Goal: Task Accomplishment & Management: Complete application form

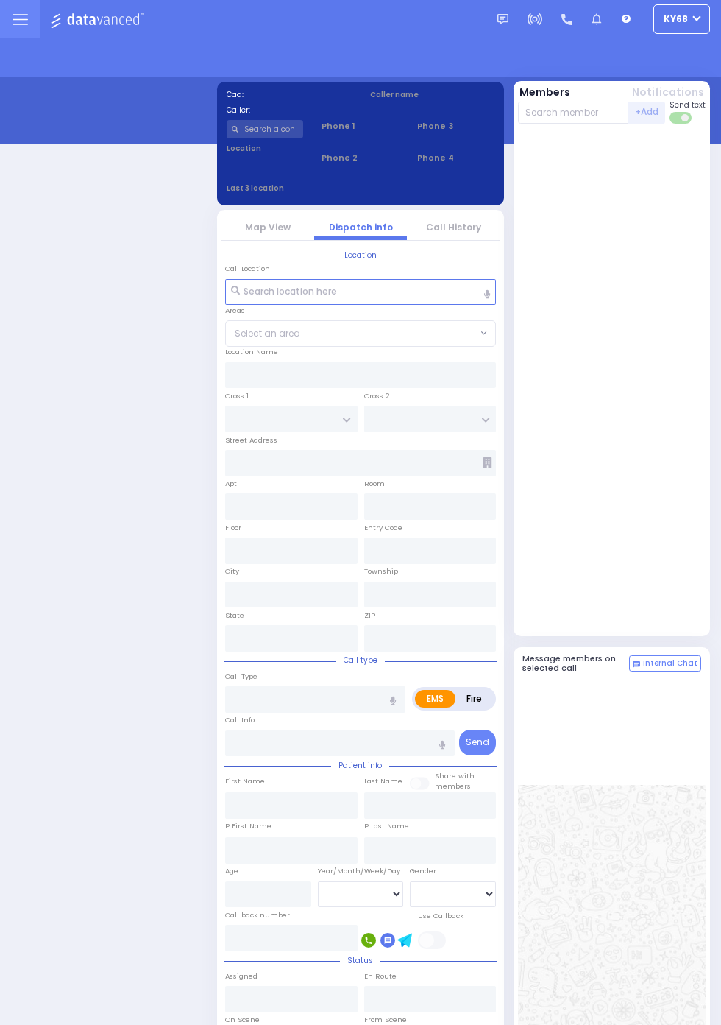
select select "12"
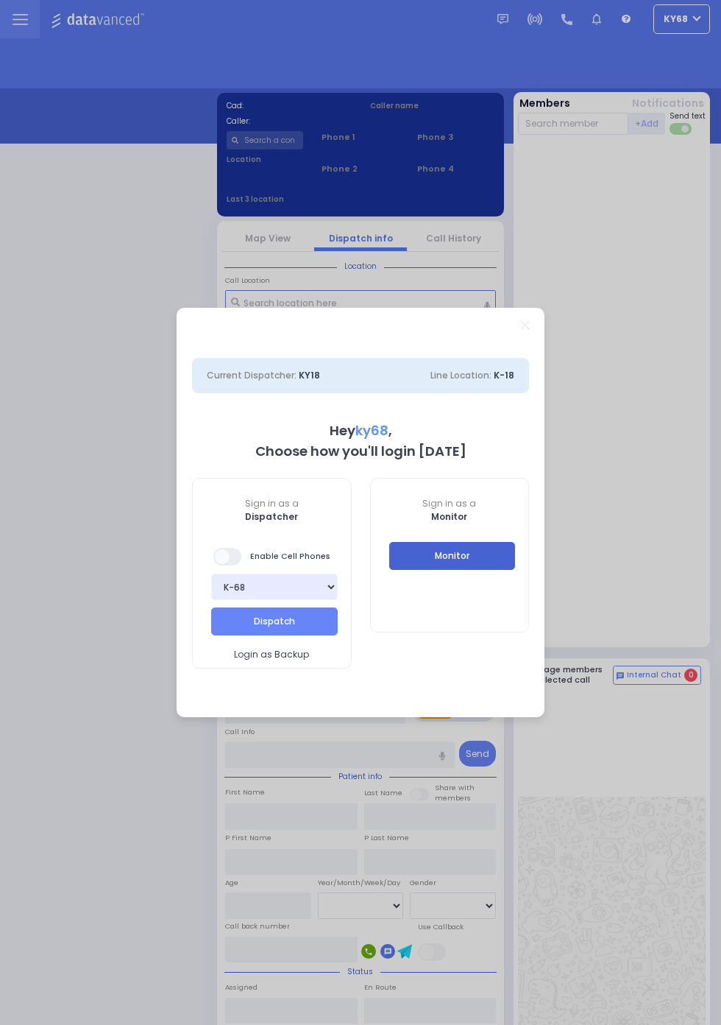
click at [496, 556] on button "Monitor" at bounding box center [452, 556] width 127 height 28
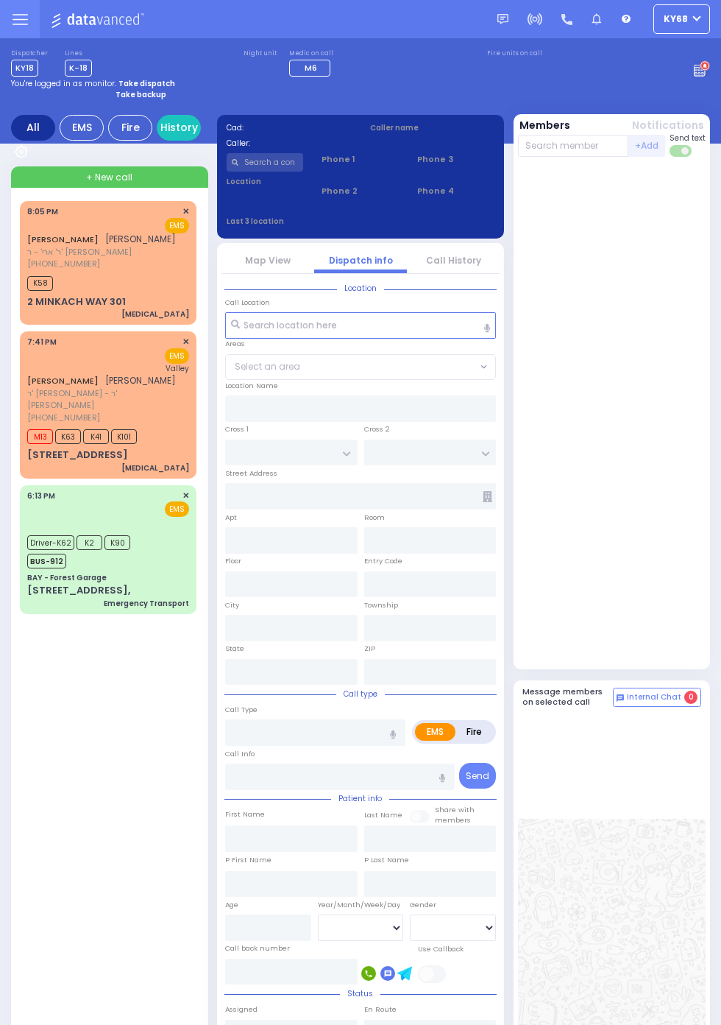
click at [255, 172] on input "text" at bounding box center [265, 162] width 77 height 18
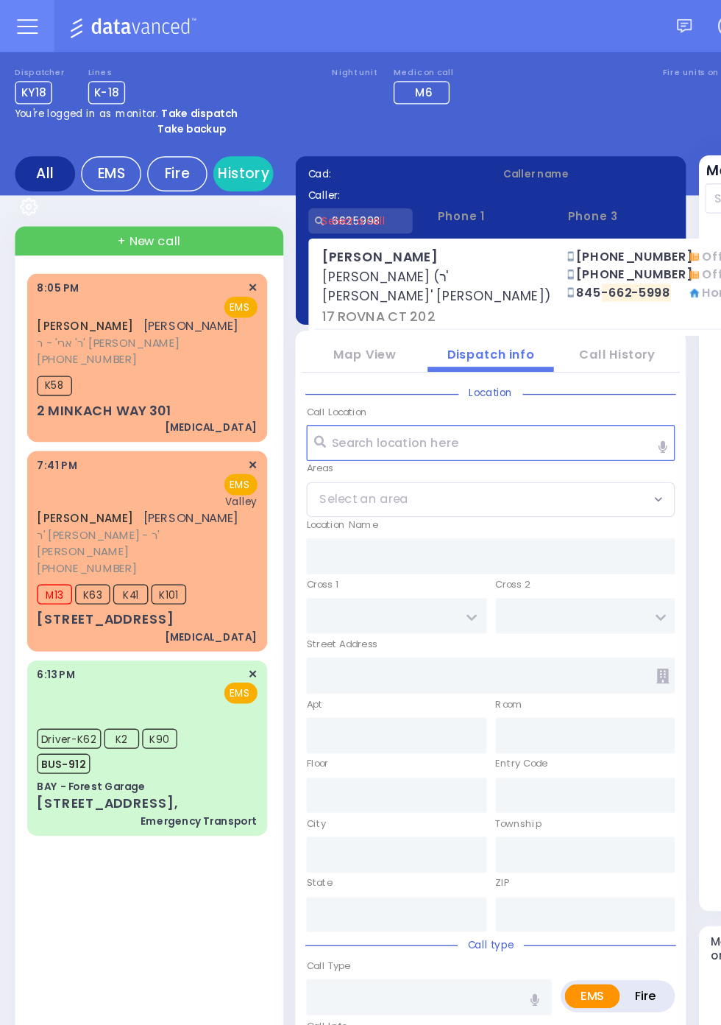
type input "6625998"
click at [518, 361] on div at bounding box center [612, 416] width 188 height 506
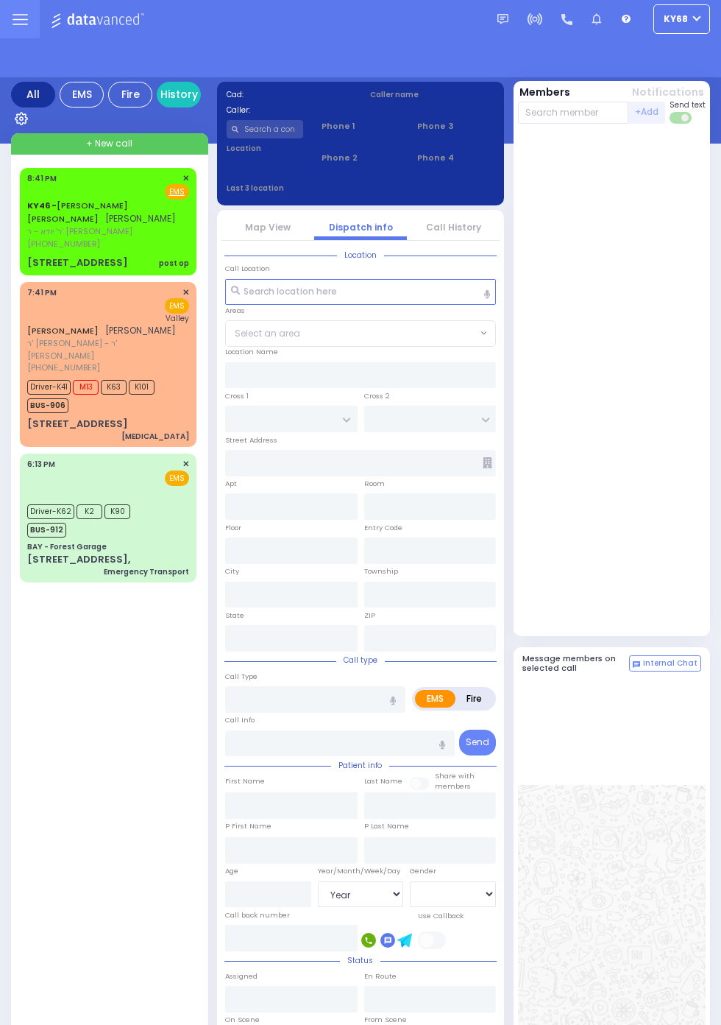
select select "Year"
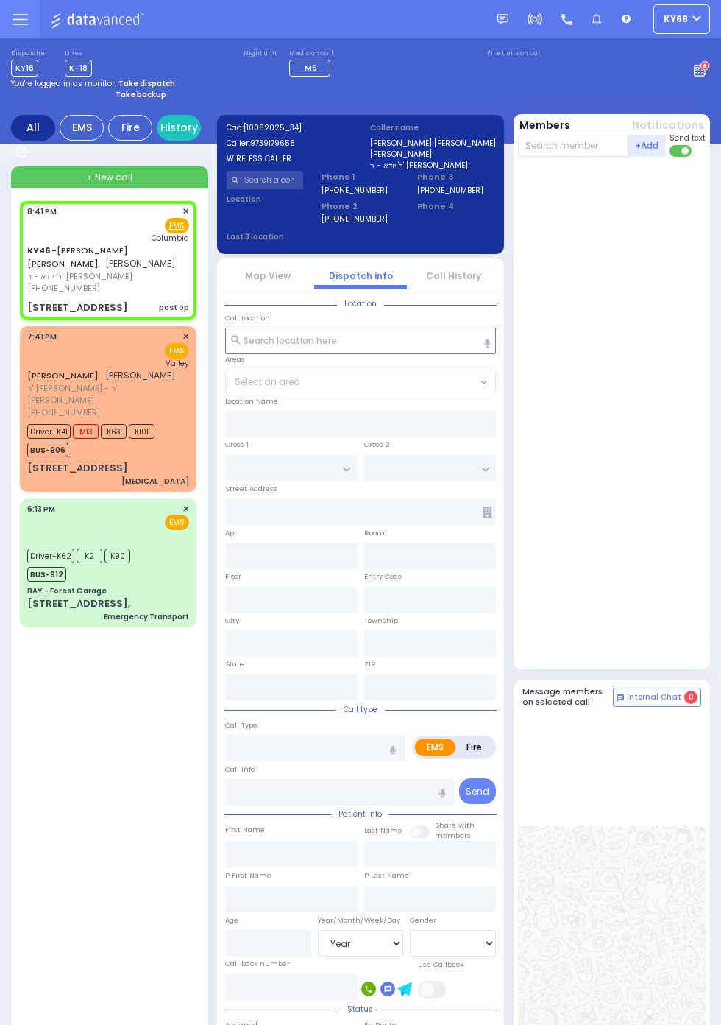
select select
type input "post op"
radio input "true"
type input "[PERSON_NAME]"
type input "KAHANA"
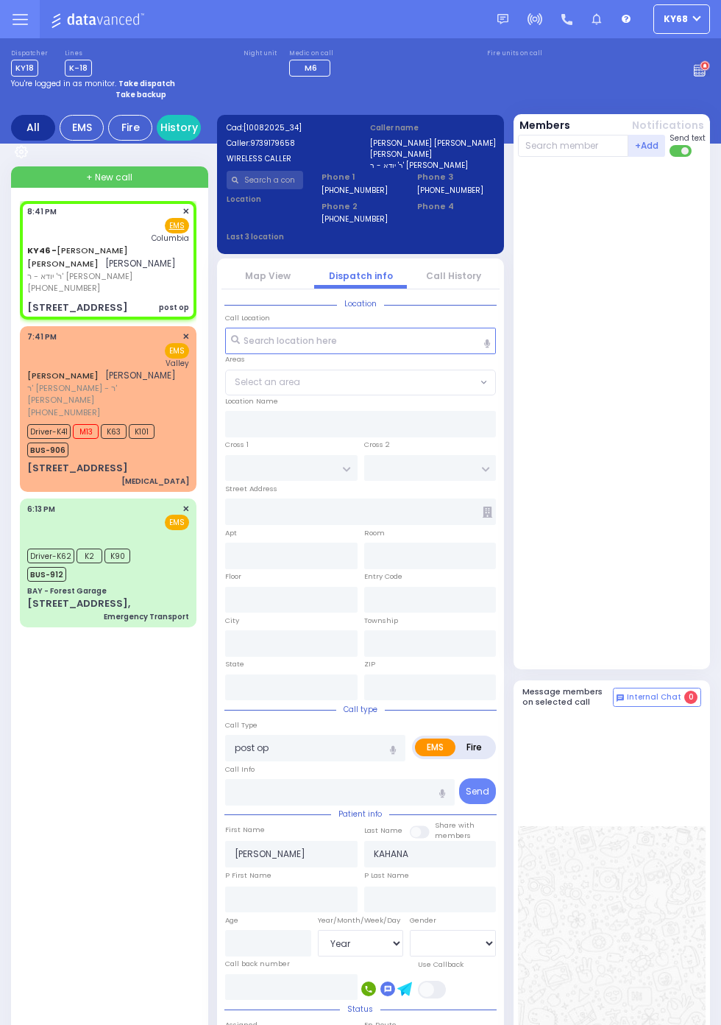
type input "14"
select select "Month"
type input "20:41"
type input "[US_STATE][GEOGRAPHIC_DATA]- [GEOGRAPHIC_DATA]"
type input "KROLLA DR"
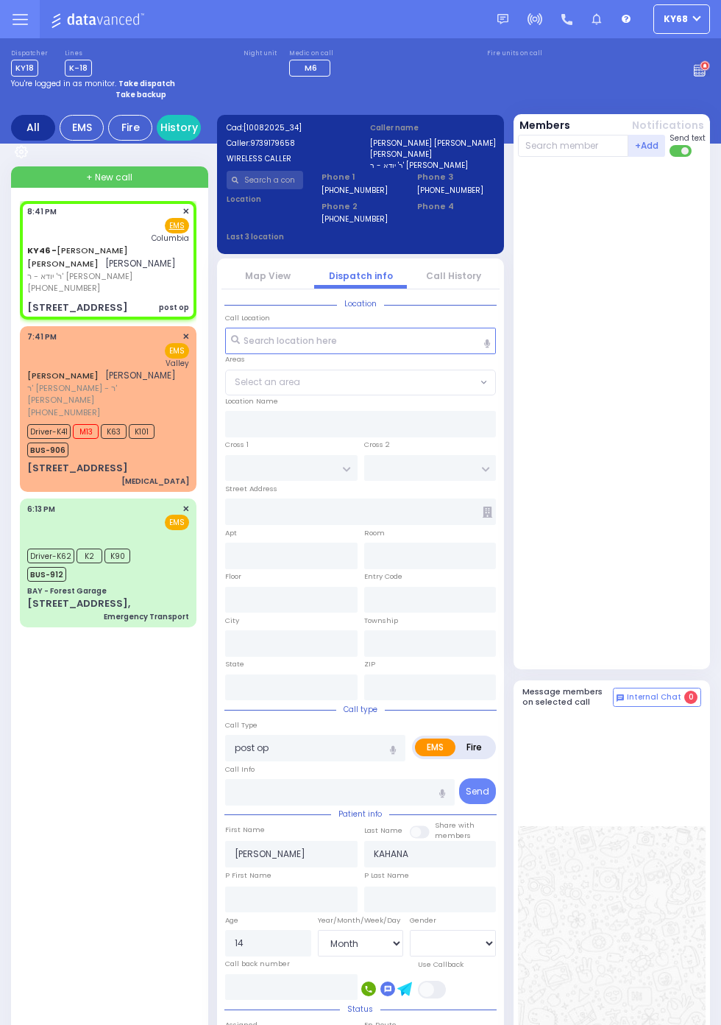
type input "42 Satmar Dr"
type input "202"
type input "Monroe"
type input "[US_STATE]"
type input "10950"
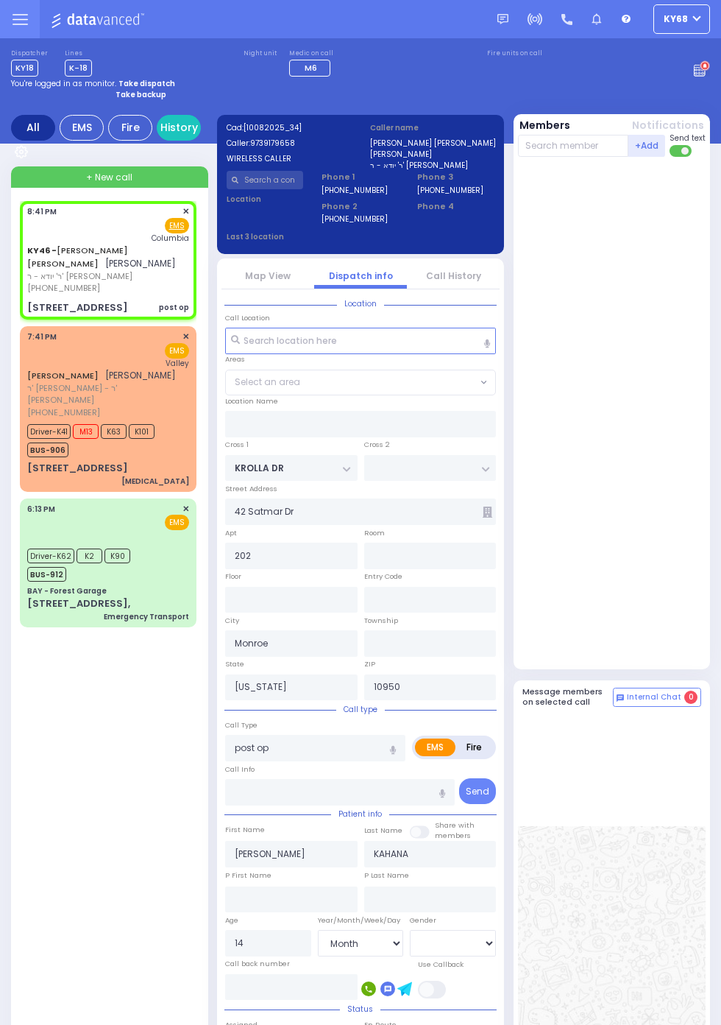
select select "SECTION 3"
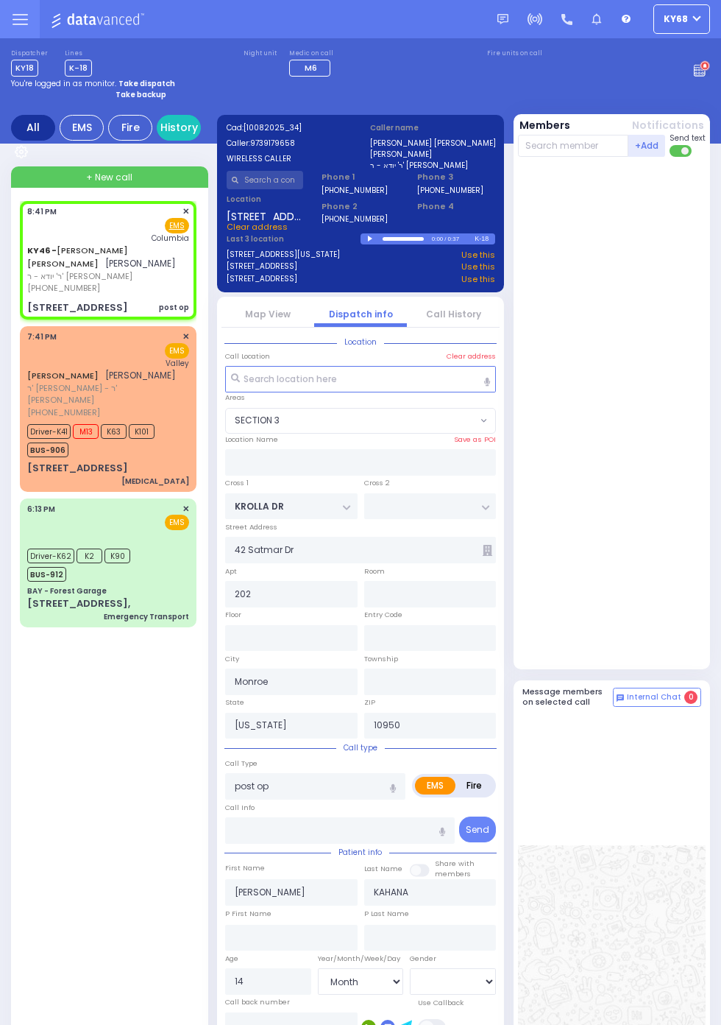
select select
radio input "true"
select select "Month"
type input "20:42"
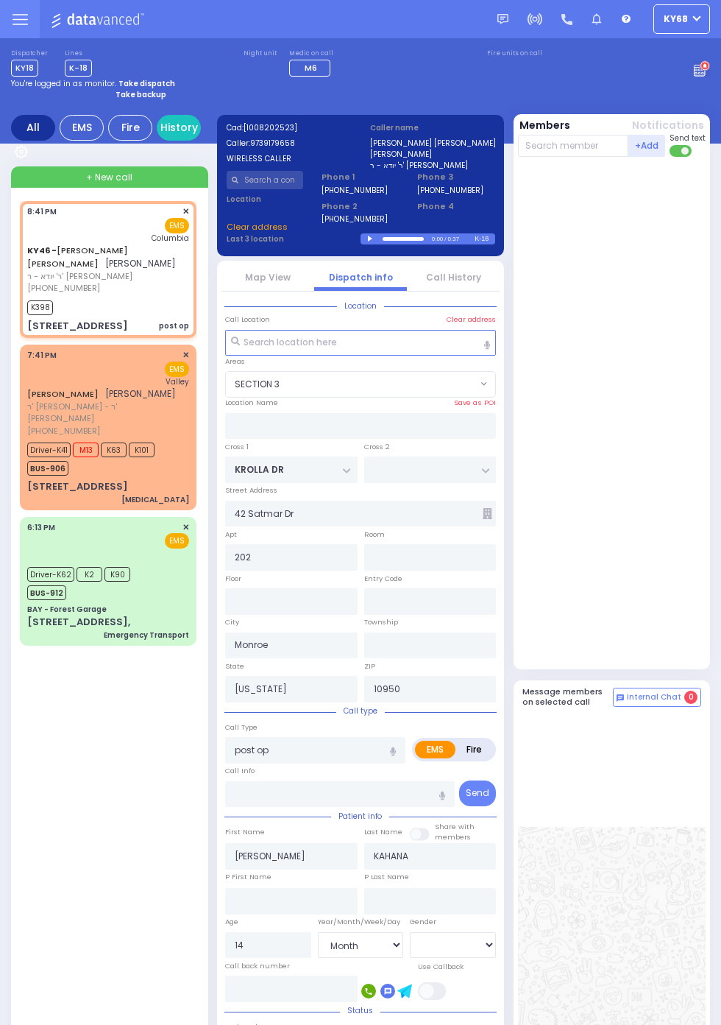
select select "SECTION 3"
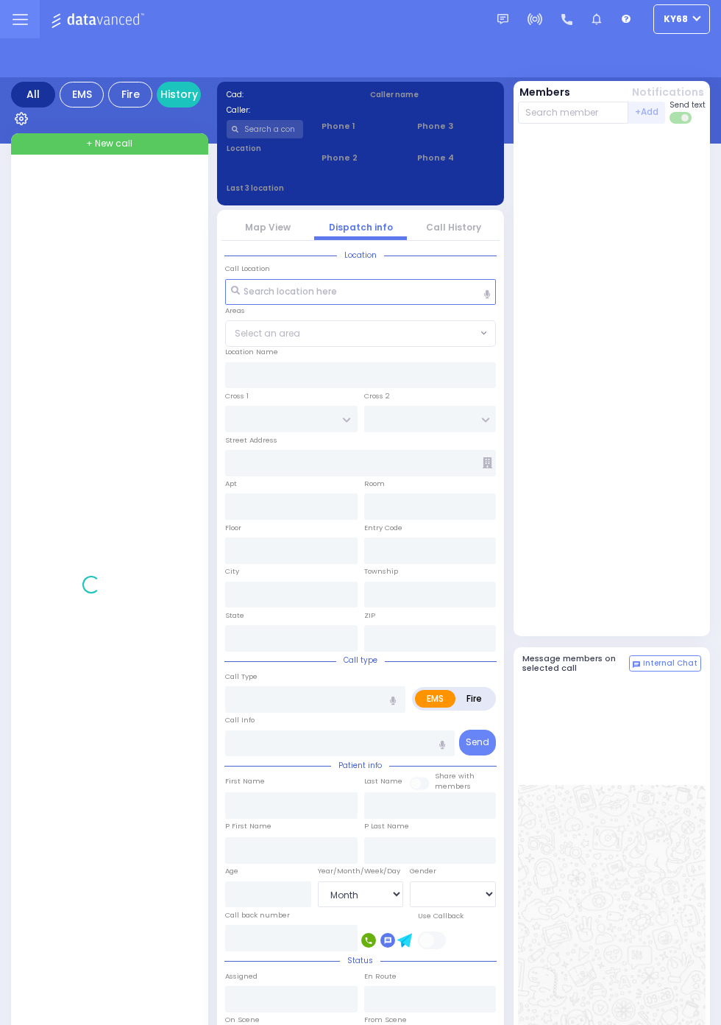
select select "Month"
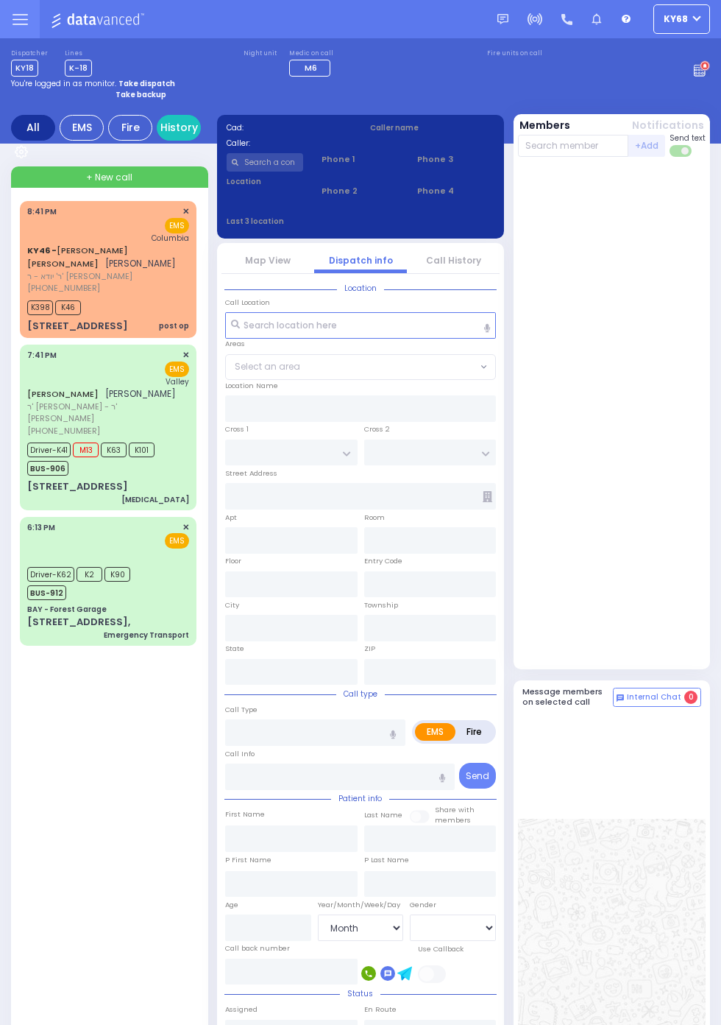
click at [27, 283] on span "[PHONE_NUMBER]" at bounding box center [63, 288] width 73 height 12
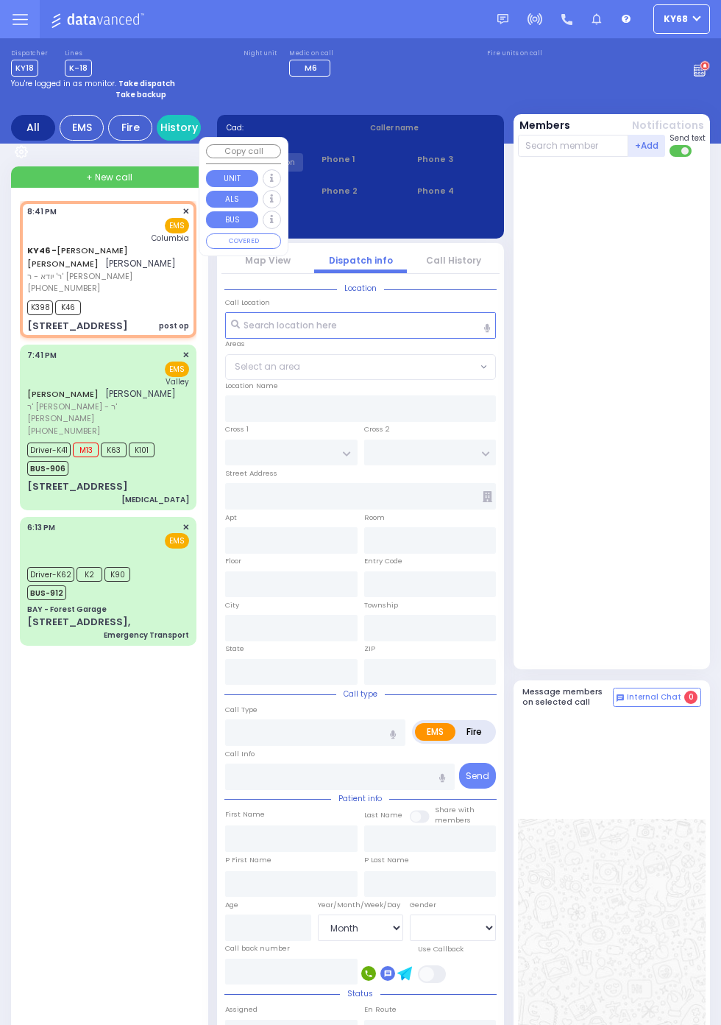
select select
type input "post op"
radio input "true"
type input "[PERSON_NAME]"
type input "KAHANA"
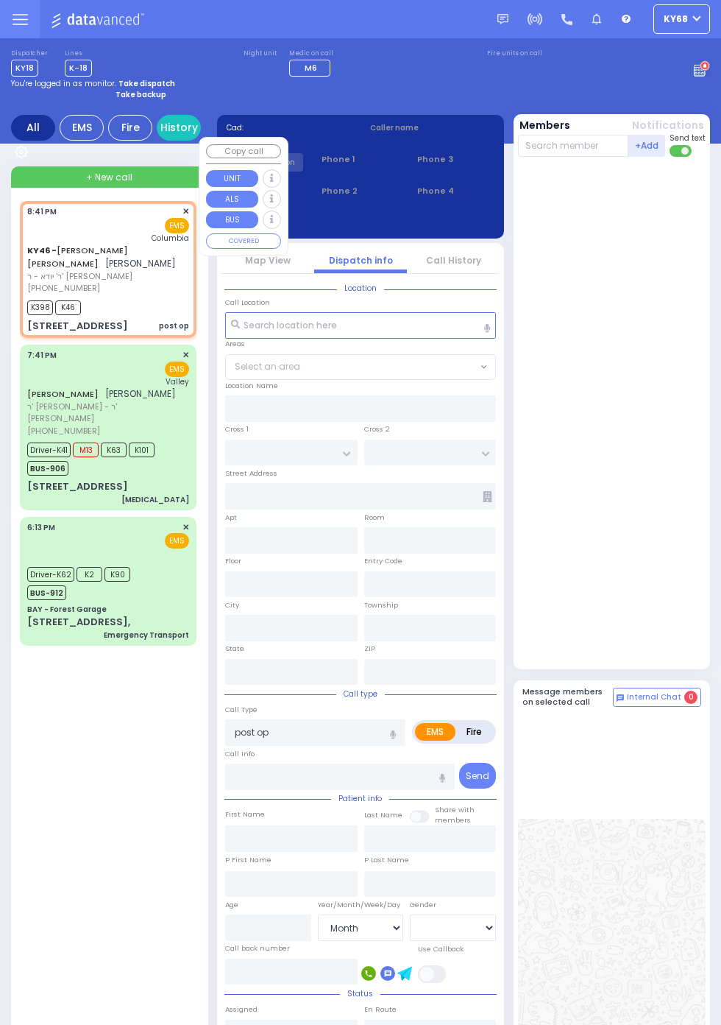
type input "14"
select select "Month"
type input "20:41"
type input "20:42"
type input "[US_STATE][GEOGRAPHIC_DATA]- [GEOGRAPHIC_DATA]"
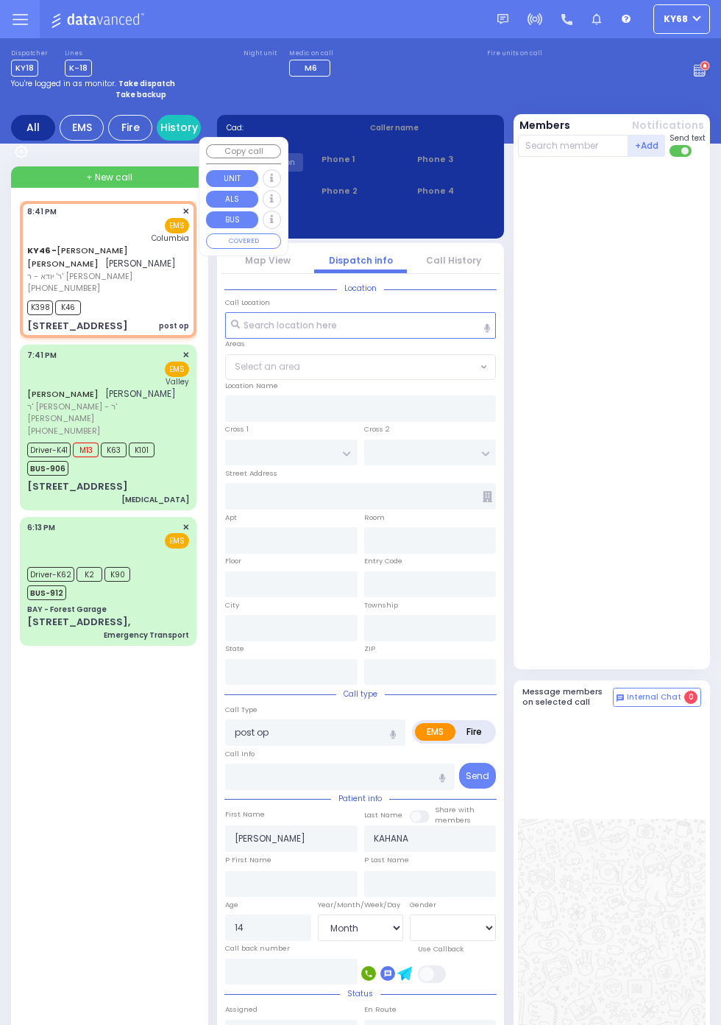
type input "KROLLA DR"
type input "42 Satmar Dr"
type input "202"
type input "Monroe"
type input "[US_STATE]"
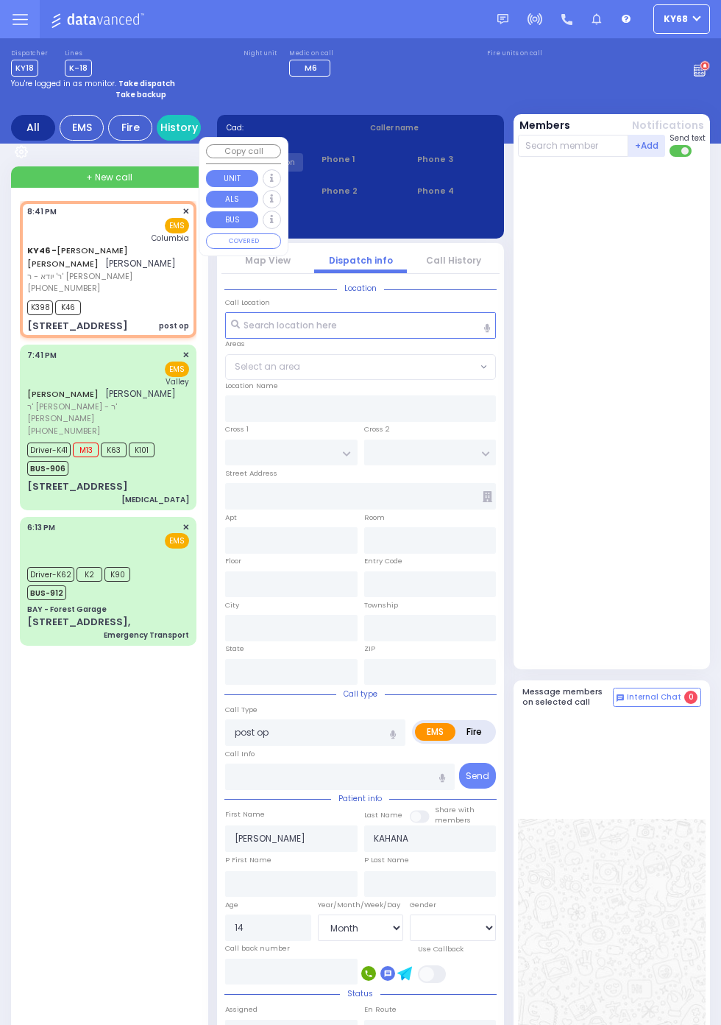
type input "10950"
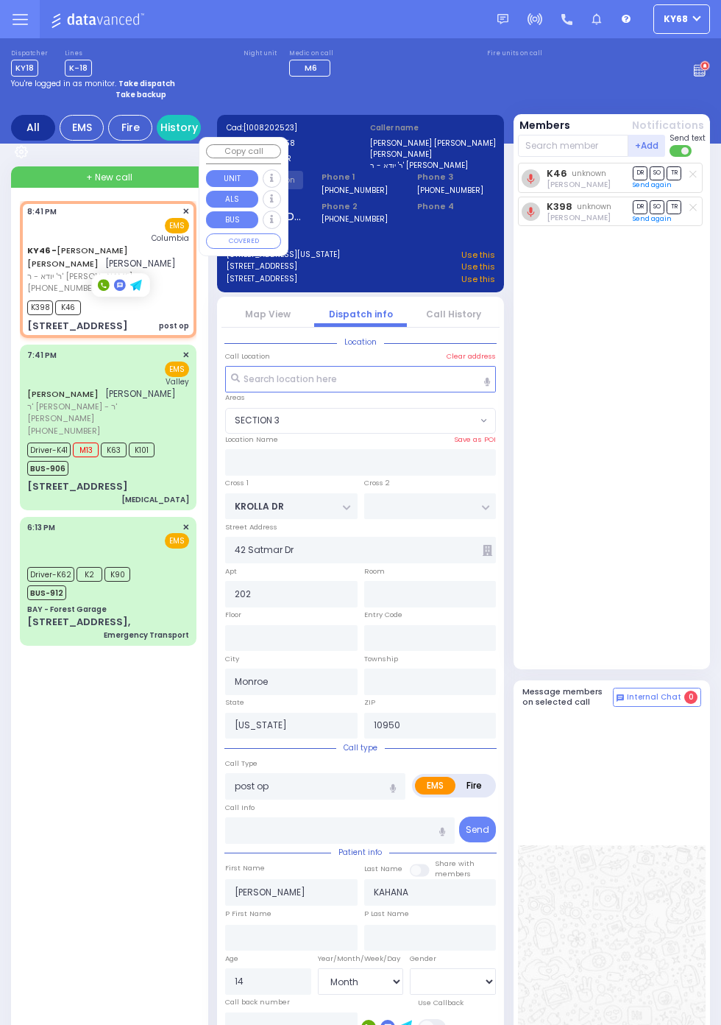
click at [685, 601] on div "K46 unknown [PERSON_NAME] DR SO TR Sending text" at bounding box center [613, 413] width 191 height 500
select select "SECTION 3"
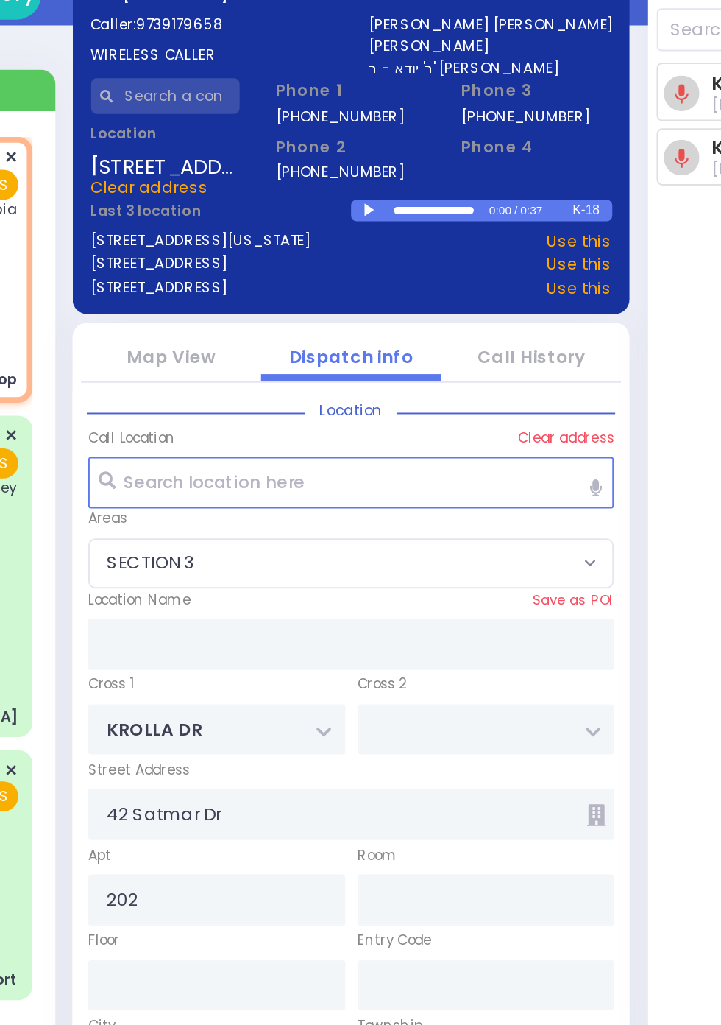
click at [370, 237] on div at bounding box center [372, 239] width 8 height 7
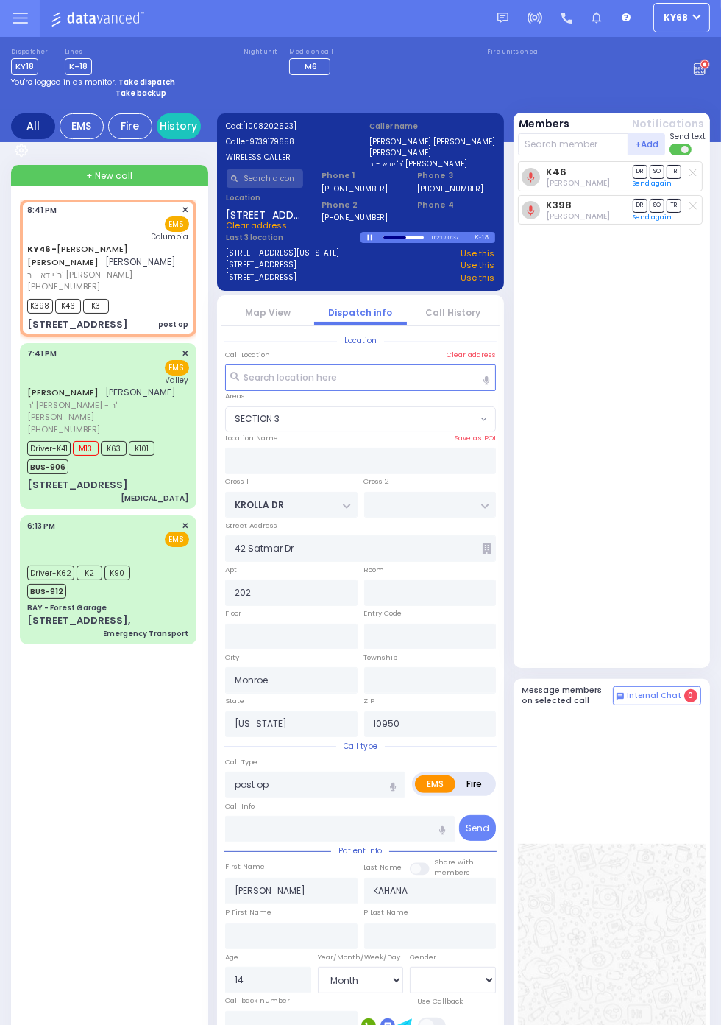
select select
radio input "true"
select select "Month"
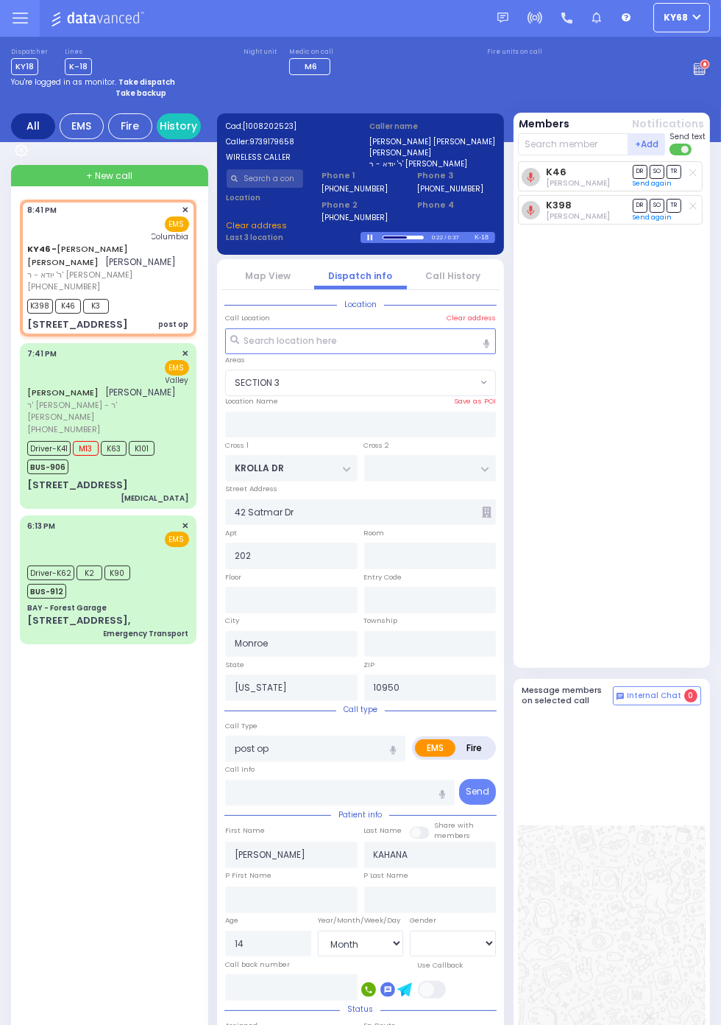
select select "SECTION 3"
